Goal: Task Accomplishment & Management: Complete application form

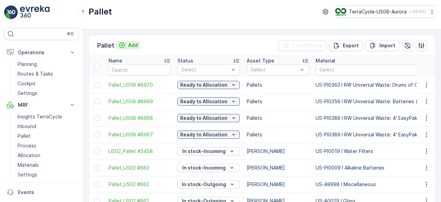
click at [128, 43] on p "Add" at bounding box center [133, 45] width 10 height 7
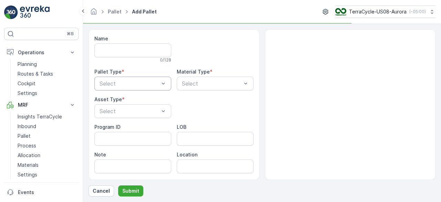
click at [129, 89] on div "Select" at bounding box center [132, 84] width 77 height 14
click at [130, 97] on div "Incoming" at bounding box center [133, 100] width 69 height 6
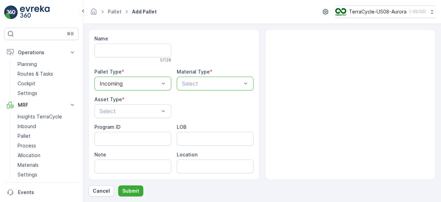
click at [199, 79] on p "Select" at bounding box center [212, 83] width 60 height 8
click at [201, 82] on div at bounding box center [211, 83] width 61 height 6
type input "389"
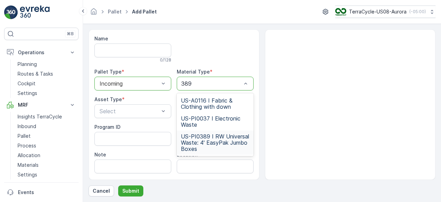
click at [206, 139] on span "US-PI0389 I RW Universal Waste: 4' EasyPak Jumbo Boxes" at bounding box center [215, 142] width 69 height 19
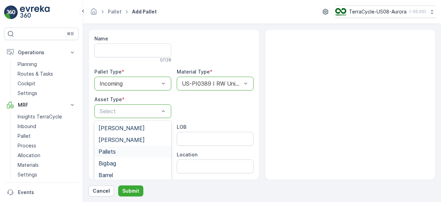
click at [122, 154] on div "Pallets" at bounding box center [133, 151] width 69 height 6
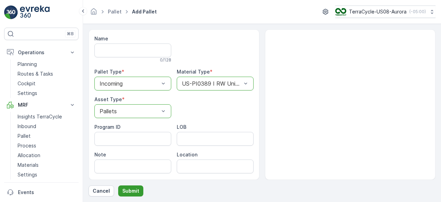
click at [131, 189] on p "Submit" at bounding box center [130, 190] width 17 height 7
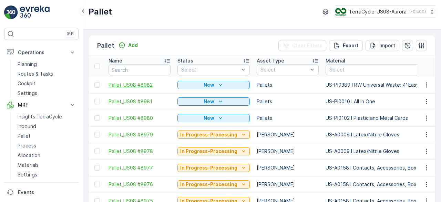
click at [139, 83] on span "Pallet_US08 #8982" at bounding box center [140, 84] width 62 height 7
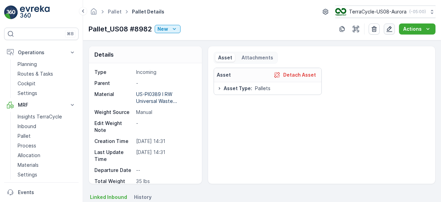
click at [392, 27] on icon "button" at bounding box center [390, 29] width 6 height 6
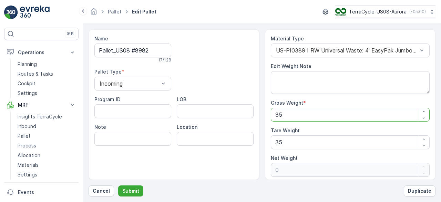
click at [295, 109] on Weight "35" at bounding box center [350, 115] width 159 height 14
type Weight "7"
type Weight "-28"
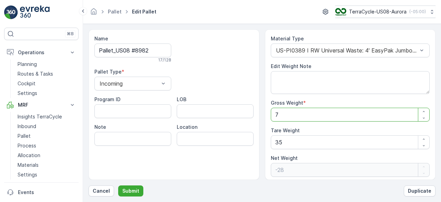
type Weight "74"
type Weight "39"
type Weight "741"
type Weight "706"
type Weight "741"
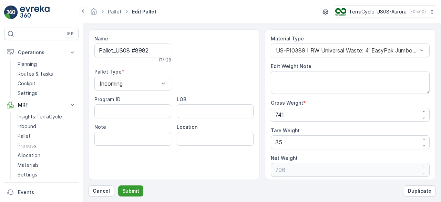
click at [121, 190] on button "Submit" at bounding box center [130, 190] width 25 height 11
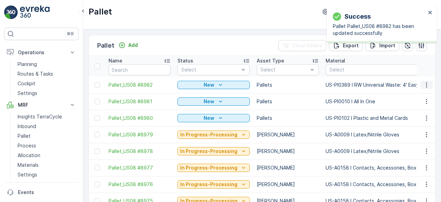
click at [427, 84] on icon "button" at bounding box center [426, 84] width 7 height 7
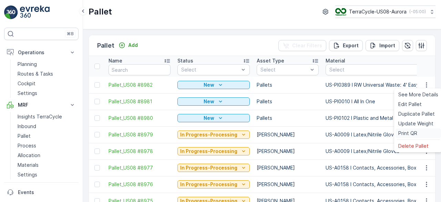
click at [413, 135] on span "Print QR" at bounding box center [407, 133] width 19 height 7
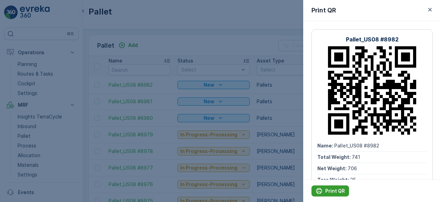
click at [336, 188] on p "Print QR" at bounding box center [335, 190] width 20 height 7
click at [289, 100] on div at bounding box center [220, 101] width 441 height 202
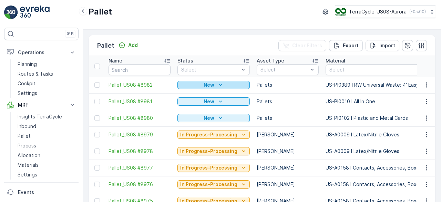
click at [236, 83] on div "New" at bounding box center [213, 84] width 67 height 7
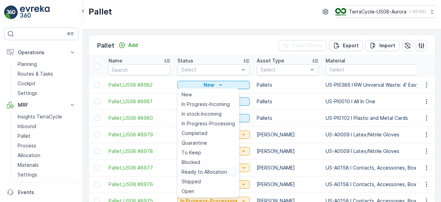
click at [210, 170] on span "Ready to Allocation" at bounding box center [204, 171] width 45 height 7
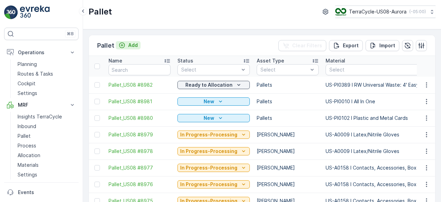
click at [131, 43] on p "Add" at bounding box center [133, 45] width 10 height 7
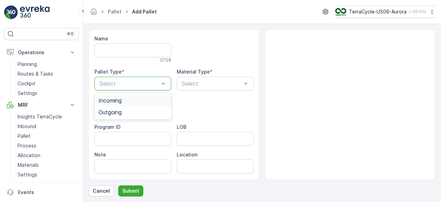
click at [124, 102] on div "Incoming" at bounding box center [133, 100] width 69 height 6
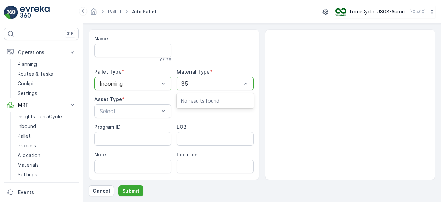
type input "355"
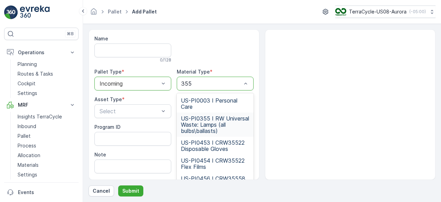
click at [220, 126] on span "US-PI0355 I RW Universal Waste: Lamps (all bulbs\ballasts)" at bounding box center [215, 124] width 69 height 19
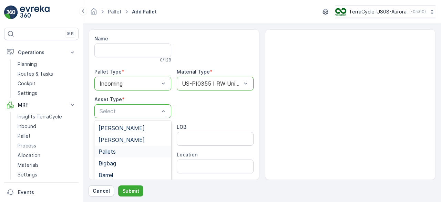
click at [129, 150] on div "Pallets" at bounding box center [133, 151] width 69 height 6
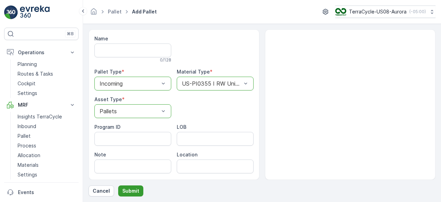
click at [130, 190] on p "Submit" at bounding box center [130, 190] width 17 height 7
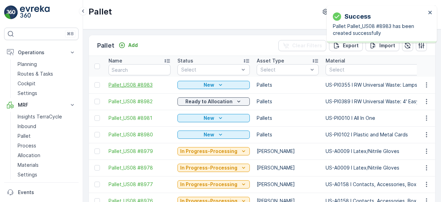
click at [145, 84] on span "Pallet_US08 #8983" at bounding box center [140, 84] width 62 height 7
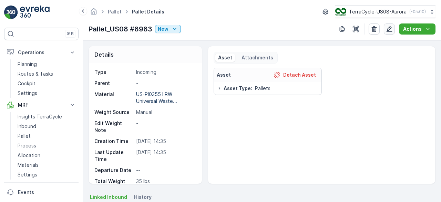
click at [388, 28] on icon "button" at bounding box center [389, 29] width 7 height 7
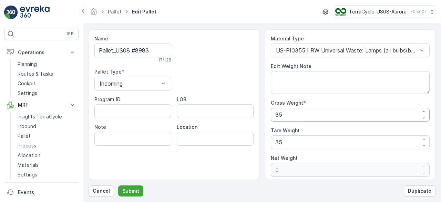
click at [328, 109] on Weight "35" at bounding box center [350, 115] width 159 height 14
type Weight "1"
type Weight "-34"
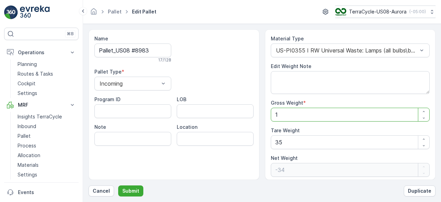
type Weight "11"
type Weight "-24"
type Weight "111"
type Weight "76"
type Weight "1116"
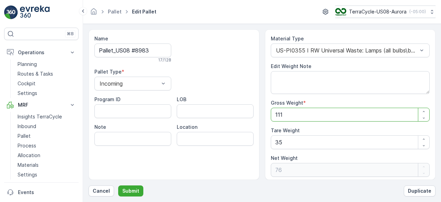
type Weight "1081"
type Weight "1116"
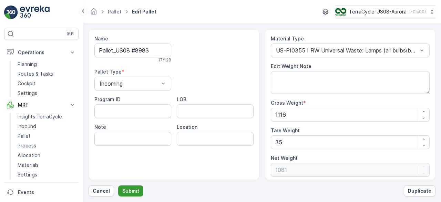
click at [128, 189] on p "Submit" at bounding box center [130, 190] width 17 height 7
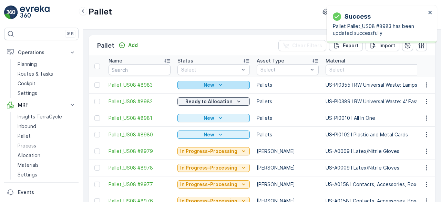
click at [220, 86] on icon "New" at bounding box center [220, 84] width 7 height 7
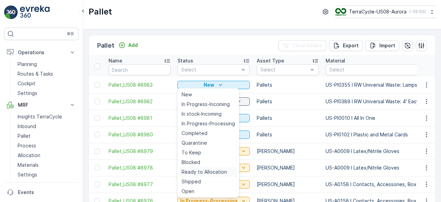
click at [212, 170] on span "Ready to Allocation" at bounding box center [204, 171] width 45 height 7
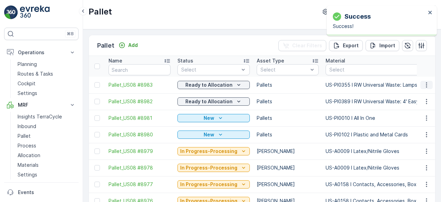
click at [426, 85] on icon "button" at bounding box center [426, 84] width 7 height 7
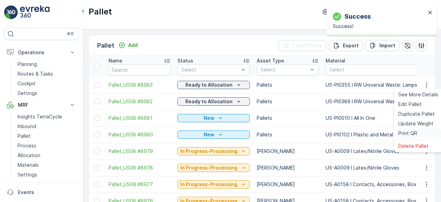
click at [413, 133] on span "Print QR" at bounding box center [407, 133] width 19 height 7
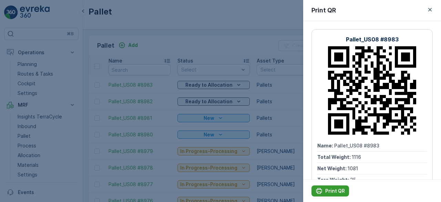
click at [333, 191] on p "Print QR" at bounding box center [335, 190] width 20 height 7
click at [292, 115] on div at bounding box center [220, 101] width 441 height 202
